Goal: Information Seeking & Learning: Learn about a topic

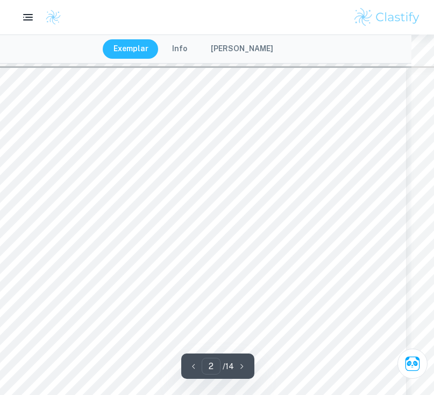
scroll to position [680, 23]
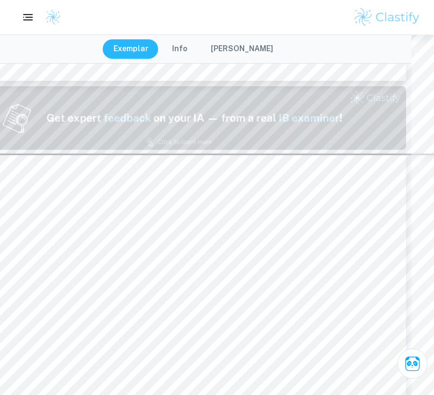
type input "1"
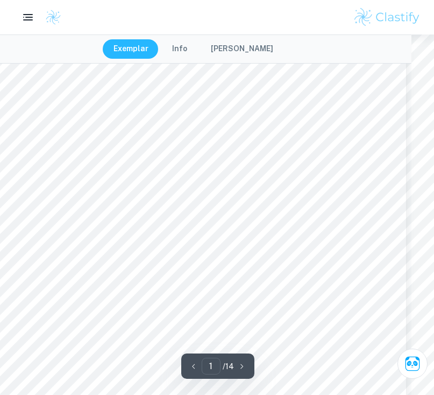
scroll to position [111, 23]
